Goal: Task Accomplishment & Management: Manage account settings

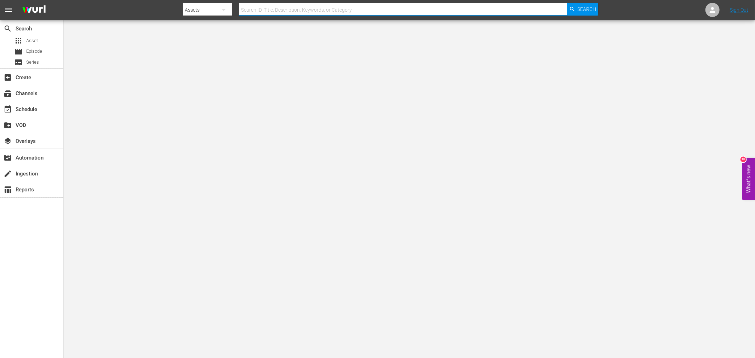
click at [320, 11] on input "text" at bounding box center [403, 9] width 328 height 17
type input "end of teh road"
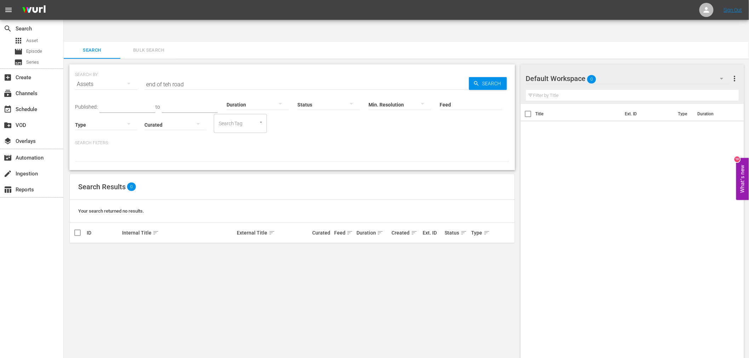
click at [166, 76] on input "end of teh road" at bounding box center [306, 84] width 325 height 17
type input "end of the road"
click at [483, 87] on div "Feed Feed Title" at bounding box center [471, 99] width 62 height 25
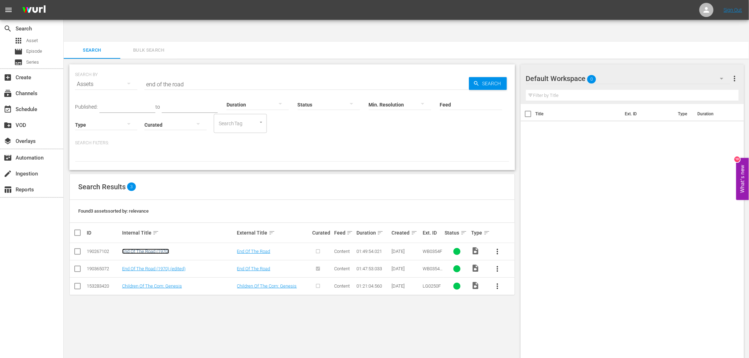
click at [146, 249] on link "End Of The Road (1970)" at bounding box center [145, 251] width 47 height 5
click at [147, 260] on td "End Of The Road (1970) (edited)" at bounding box center [178, 268] width 115 height 17
click at [147, 266] on link "End Of The Road (1970) (edited)" at bounding box center [153, 268] width 63 height 5
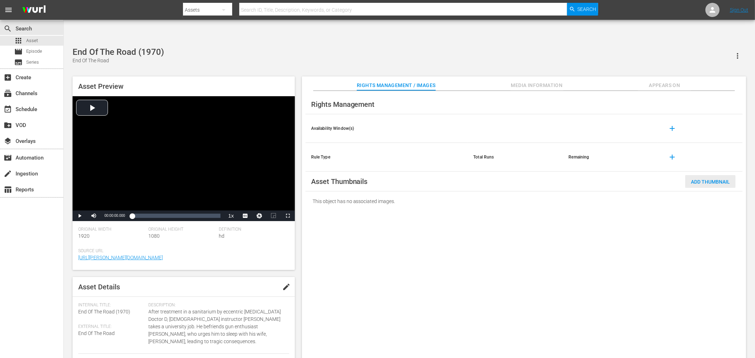
click at [702, 179] on span "Add Thumbnail" at bounding box center [710, 182] width 50 height 6
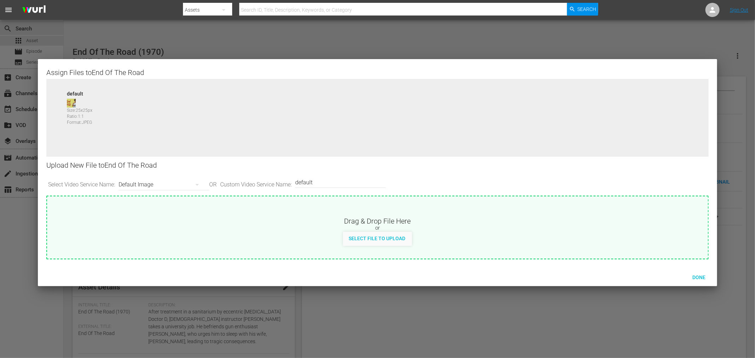
click at [69, 98] on div "default Size: 25 x 25 px Ratio: 1:1 Format: JPEG" at bounding box center [93, 122] width 60 height 64
click at [365, 239] on span "Select File to Upload" at bounding box center [377, 239] width 68 height 6
type input "C:\fakepath\End of the Road_1970_FTNAPP.jpg"
click at [696, 275] on span "Done" at bounding box center [699, 278] width 24 height 6
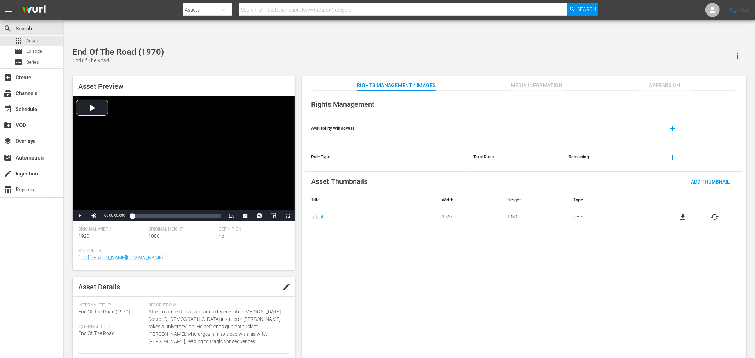
click at [662, 81] on span "Appears On" at bounding box center [664, 85] width 53 height 9
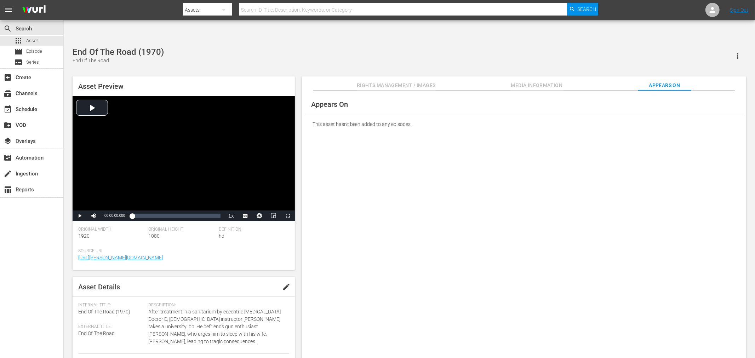
click at [558, 191] on div "Appears On This asset hasn't been added to any episodes." at bounding box center [524, 230] width 444 height 279
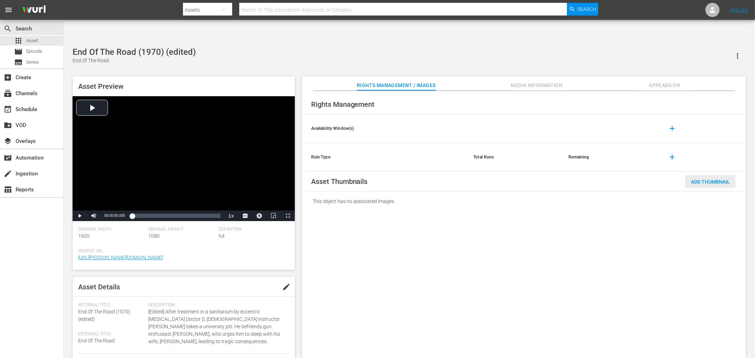
click at [679, 179] on span "Add Thumbnail" at bounding box center [710, 182] width 50 height 6
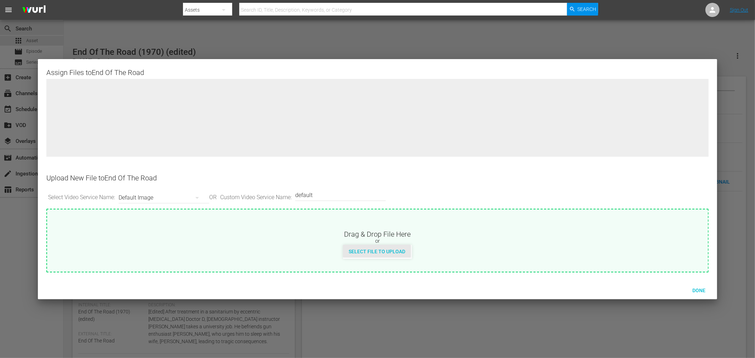
click at [407, 252] on span "Select File to Upload" at bounding box center [377, 252] width 68 height 6
type input "C:\fakepath\End of the Road_1970_FTNAPP.jpg"
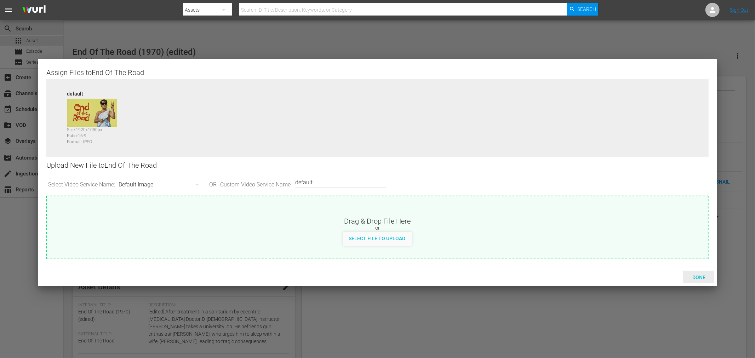
click at [679, 277] on span "Done" at bounding box center [699, 278] width 24 height 6
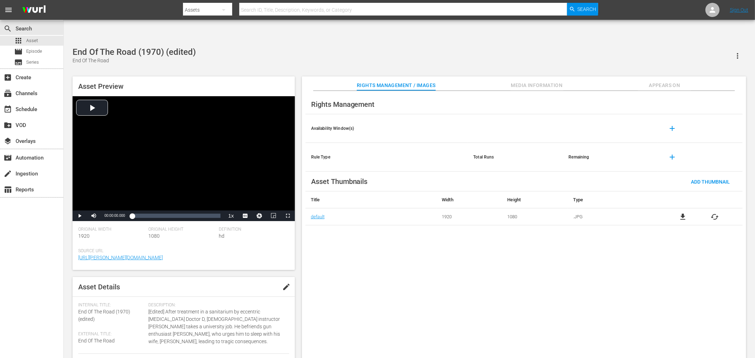
click at [592, 282] on div "Rights Management Availability Window(s) add Rule Type Total Runs Remaining add…" at bounding box center [524, 230] width 444 height 279
click at [658, 81] on span "Appears On" at bounding box center [664, 85] width 53 height 9
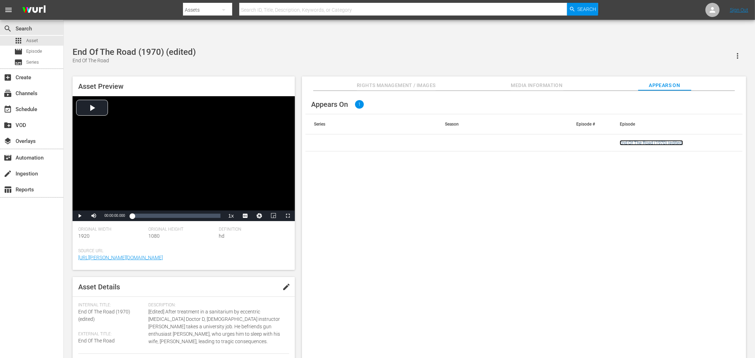
click at [664, 140] on link "End Of The Road (1970) (edited)" at bounding box center [651, 142] width 63 height 5
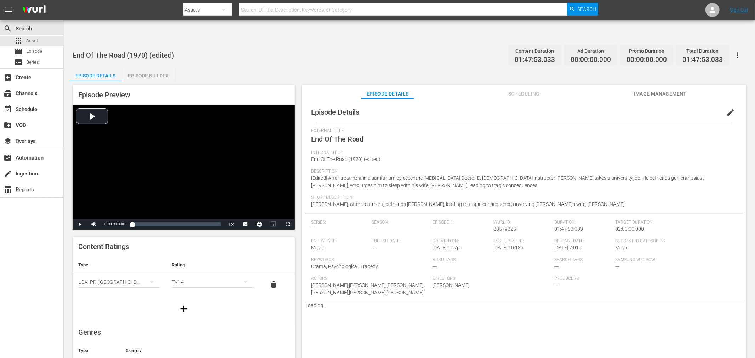
click at [641, 90] on span "Image Management" at bounding box center [659, 94] width 53 height 9
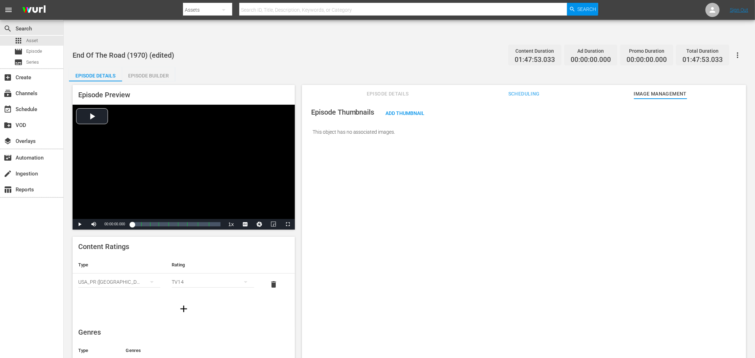
click at [679, 47] on button "button" at bounding box center [737, 55] width 17 height 17
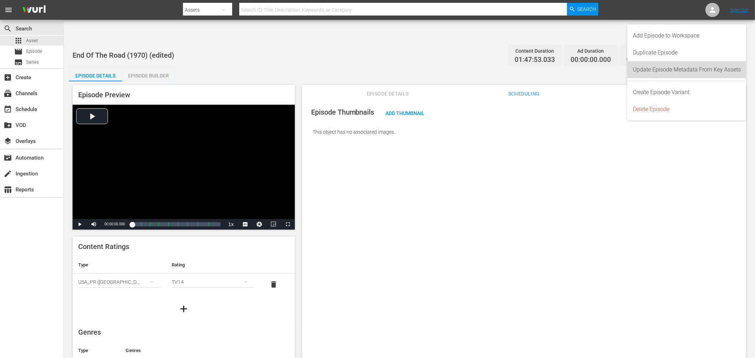
click at [676, 69] on div "Update Episode Metadata From Key Assets" at bounding box center [687, 69] width 108 height 17
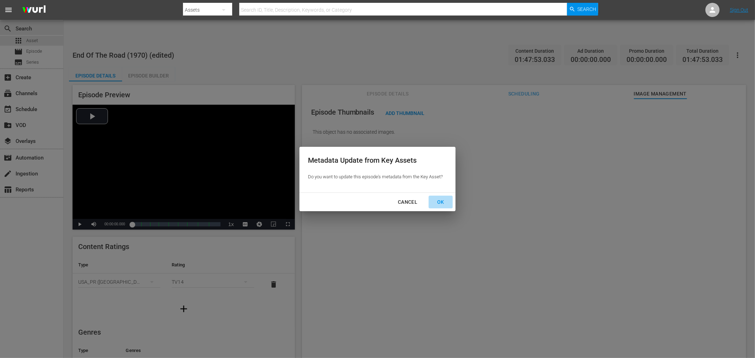
click at [443, 202] on div "OK" at bounding box center [440, 202] width 18 height 9
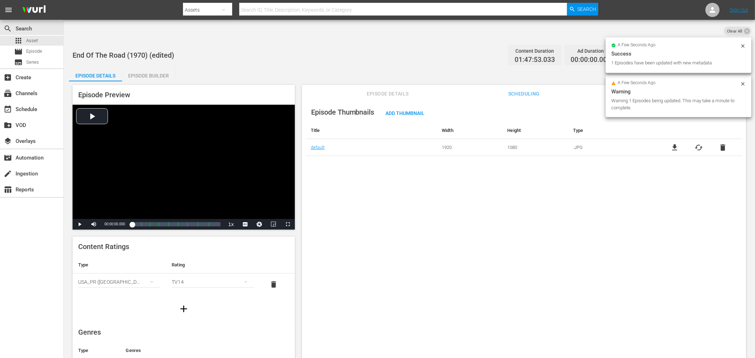
click at [377, 257] on div "Episode Thumbnails Add Thumbnail Title Width Height Type default 1920 1080 .JPG…" at bounding box center [524, 237] width 444 height 277
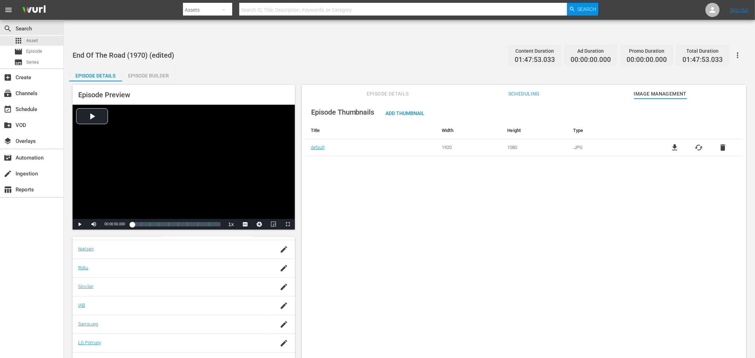
scroll to position [121, 0]
click at [656, 276] on div "Episode Thumbnails Add Thumbnail Title Width Height Type default 1920 1080 .JPG…" at bounding box center [524, 237] width 444 height 277
